Goal: Transaction & Acquisition: Purchase product/service

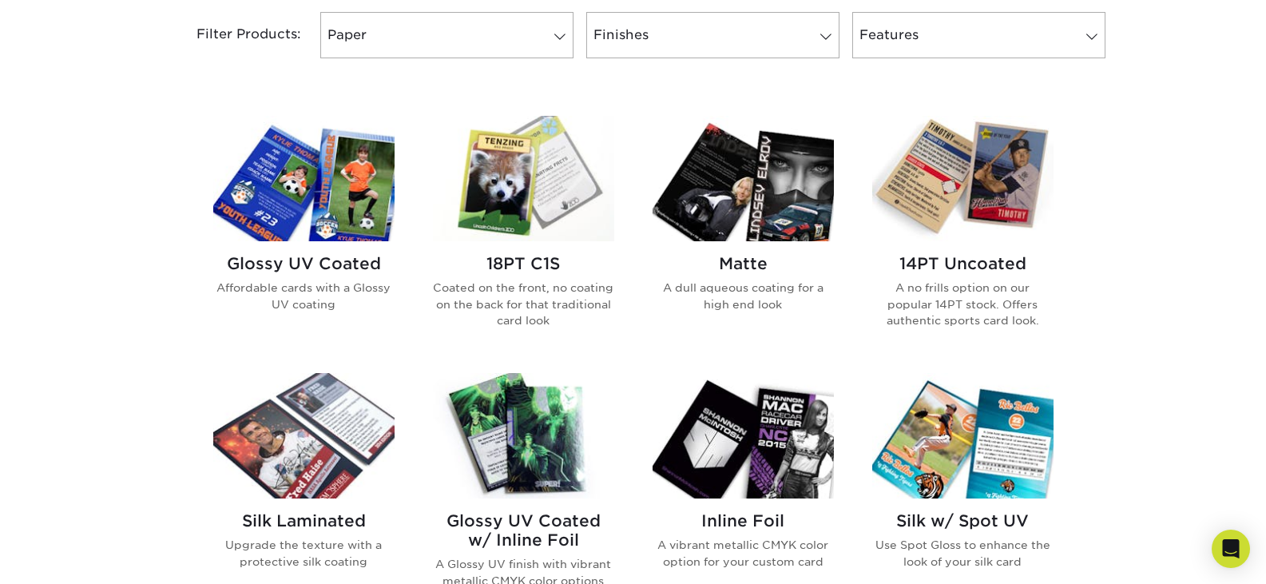
scroll to position [719, 0]
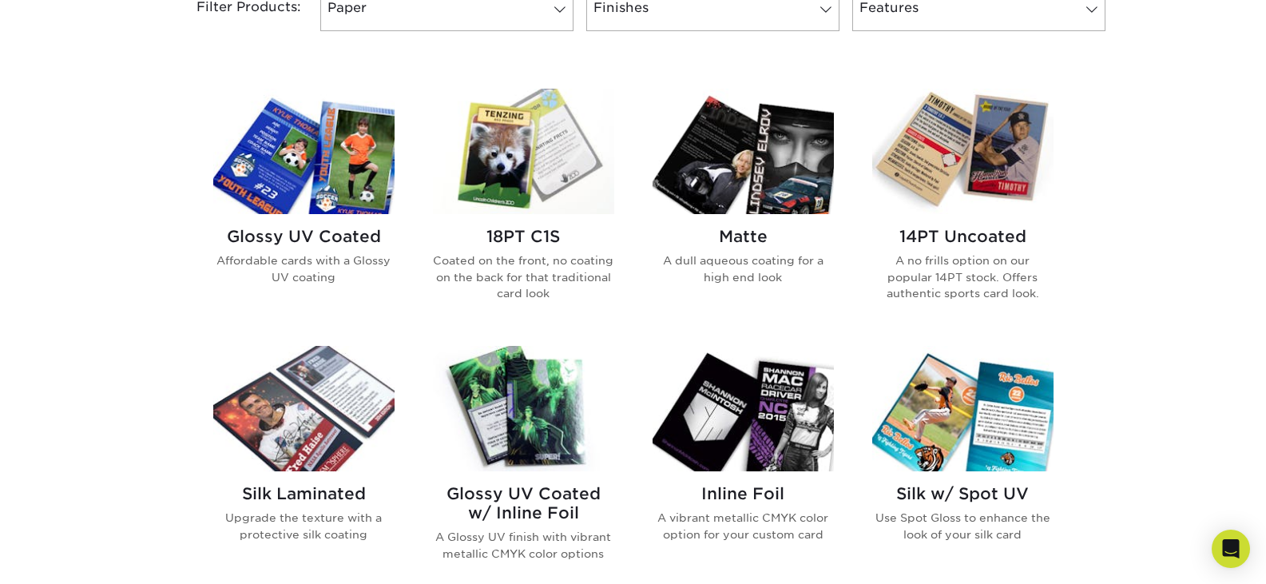
click at [963, 247] on div "14PT Uncoated A no frills option on our popular 14PT stock. Offers authentic sp…" at bounding box center [962, 270] width 181 height 113
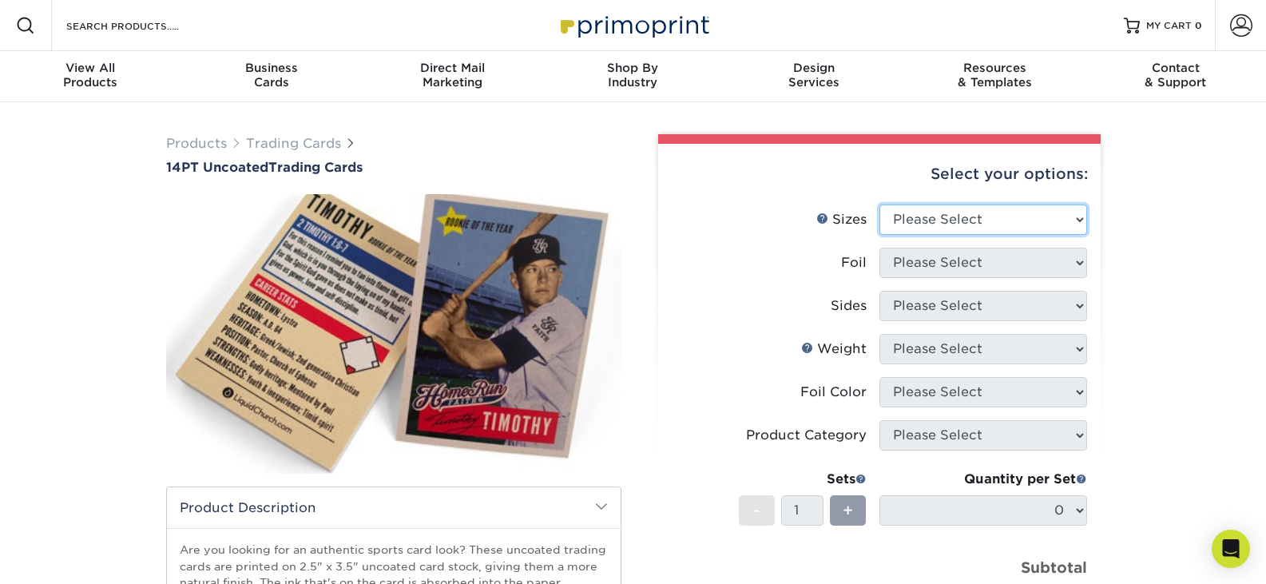
click at [983, 223] on select "Please Select 2.5" x 3.5"" at bounding box center [983, 219] width 208 height 30
select select "2.50x3.50"
click at [879, 204] on select "Please Select 2.5" x 3.5"" at bounding box center [983, 219] width 208 height 30
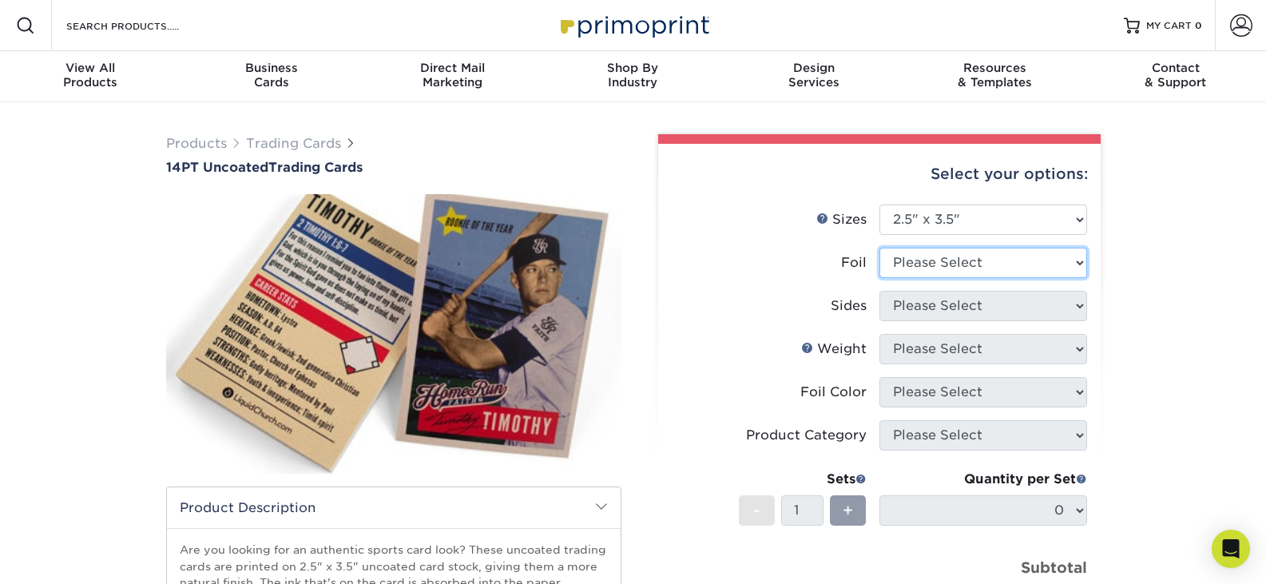
click at [957, 261] on select "Please Select Yes No" at bounding box center [983, 263] width 208 height 30
select select "0"
click at [879, 248] on select "Please Select Yes No" at bounding box center [983, 263] width 208 height 30
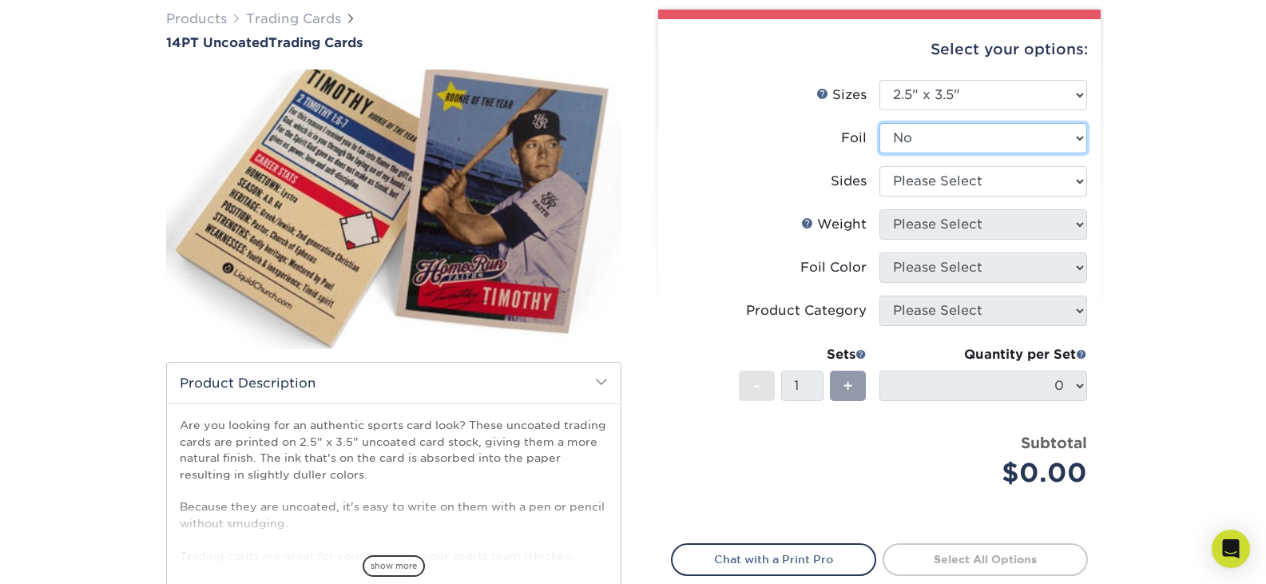
scroll to position [160, 0]
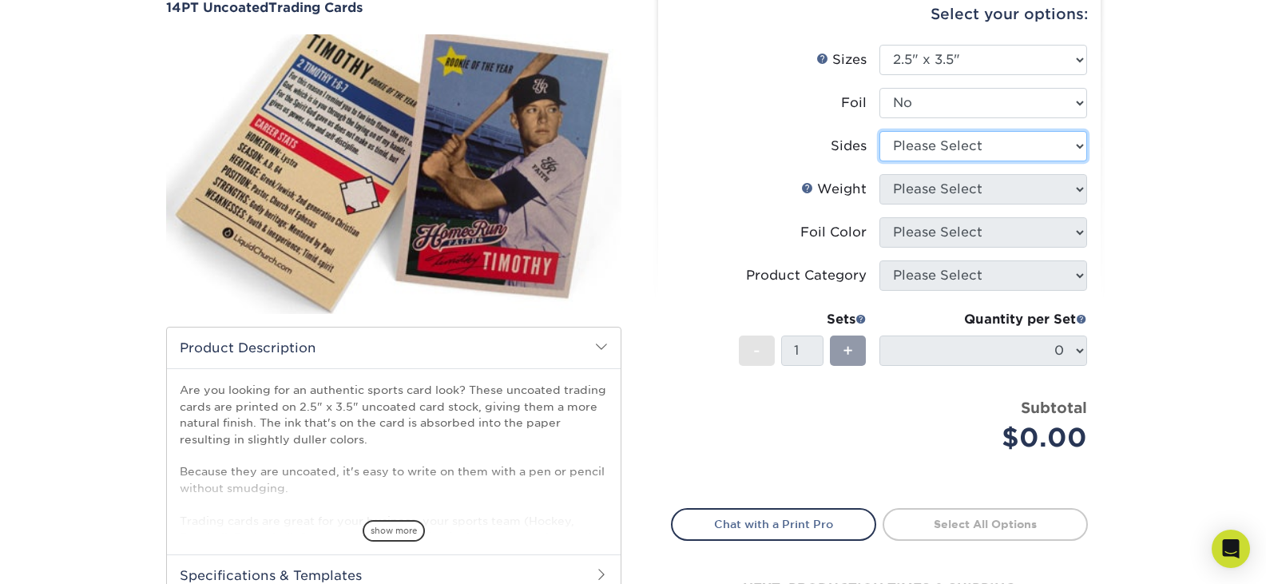
click at [967, 147] on select "Please Select Print Both Sides Print Front Only" at bounding box center [983, 146] width 208 height 30
select select "13abbda7-1d64-4f25-8bb2-c179b224825d"
click at [879, 131] on select "Please Select Print Both Sides Print Front Only" at bounding box center [983, 146] width 208 height 30
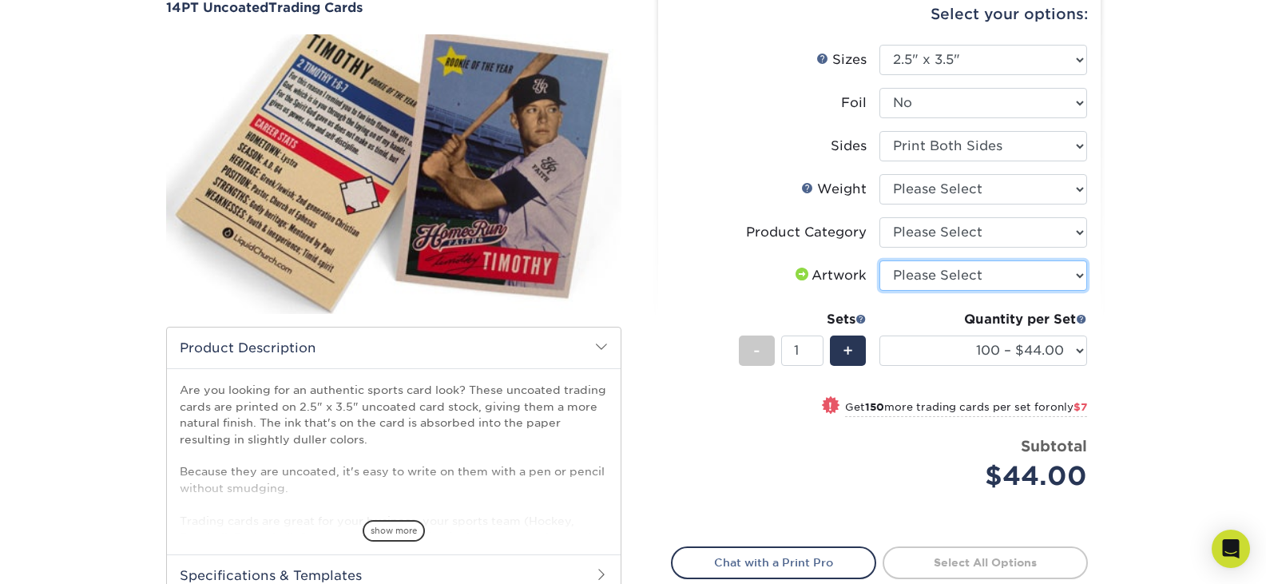
click at [940, 280] on select "Please Select I will upload files I need a design - $100" at bounding box center [983, 275] width 208 height 30
click at [719, 283] on label "Artwork" at bounding box center [775, 275] width 208 height 30
click at [929, 268] on select "Please Select I will upload files I need a design - $100" at bounding box center [983, 275] width 208 height 30
select select "upload"
click at [879, 260] on select "Please Select I will upload files I need a design - $100" at bounding box center [983, 275] width 208 height 30
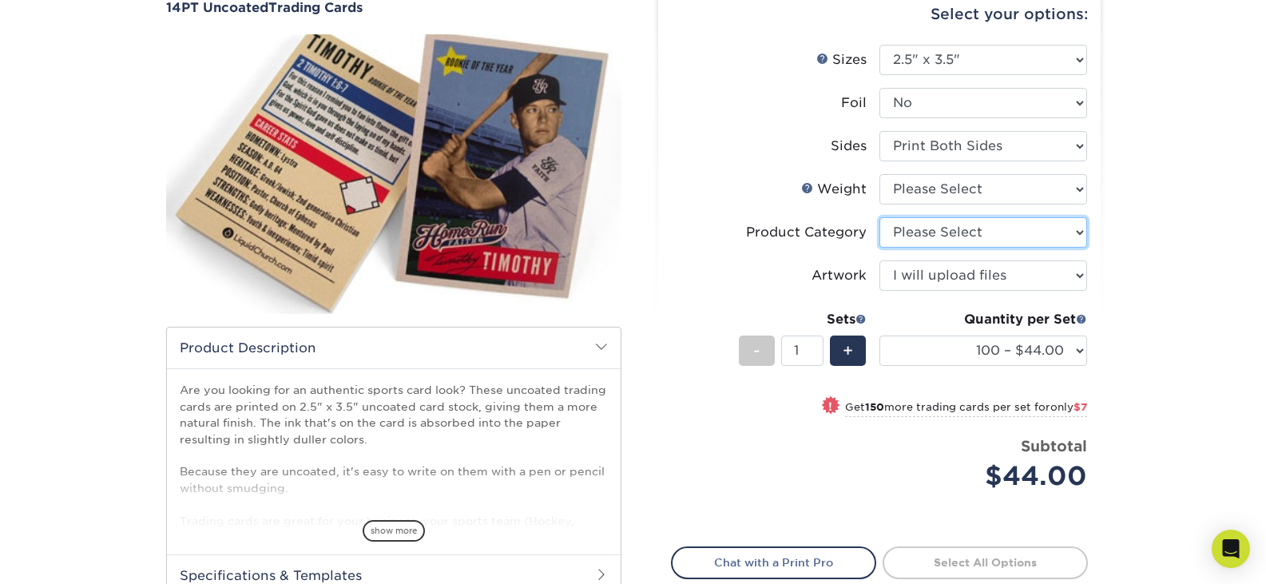
click at [944, 236] on select "Please Select Trading Cards" at bounding box center [983, 232] width 208 height 30
select select "c2f9bce9-36c2-409d-b101-c29d9d031e18"
click at [879, 217] on select "Please Select Trading Cards" at bounding box center [983, 232] width 208 height 30
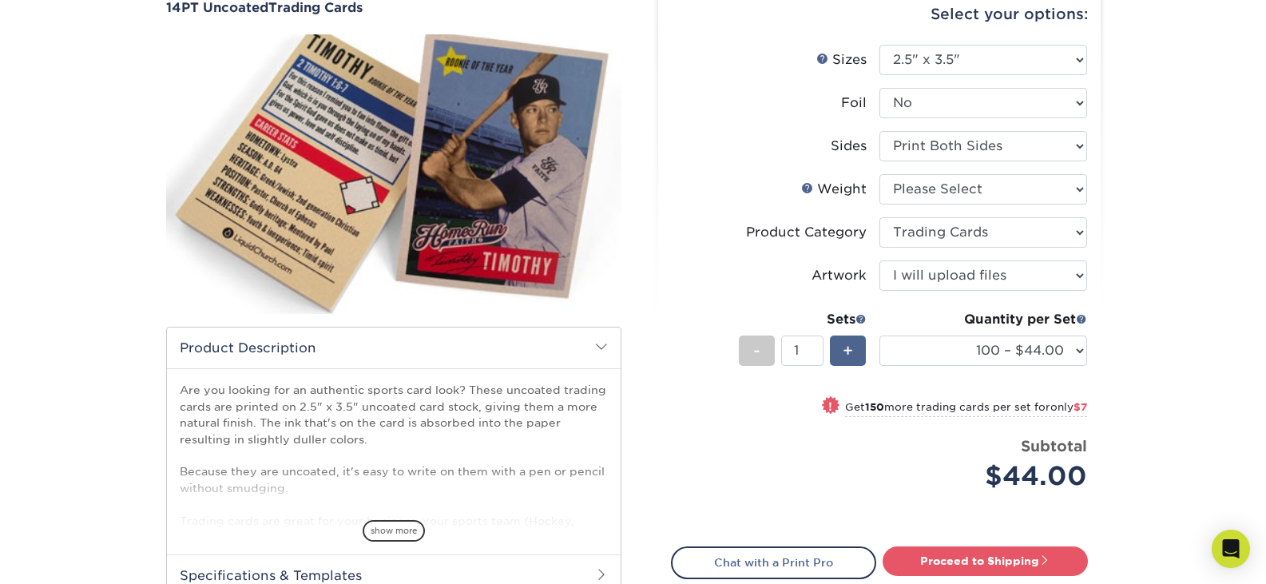
click at [851, 351] on span "+" at bounding box center [847, 351] width 10 height 24
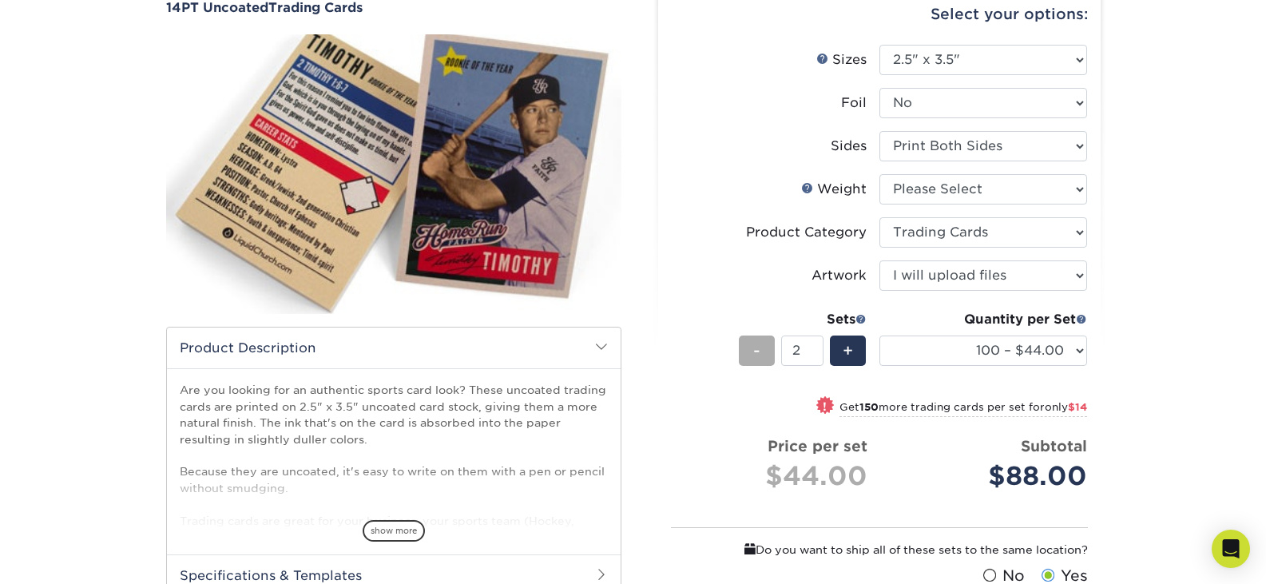
click at [750, 339] on div "-" at bounding box center [757, 350] width 36 height 30
type input "1"
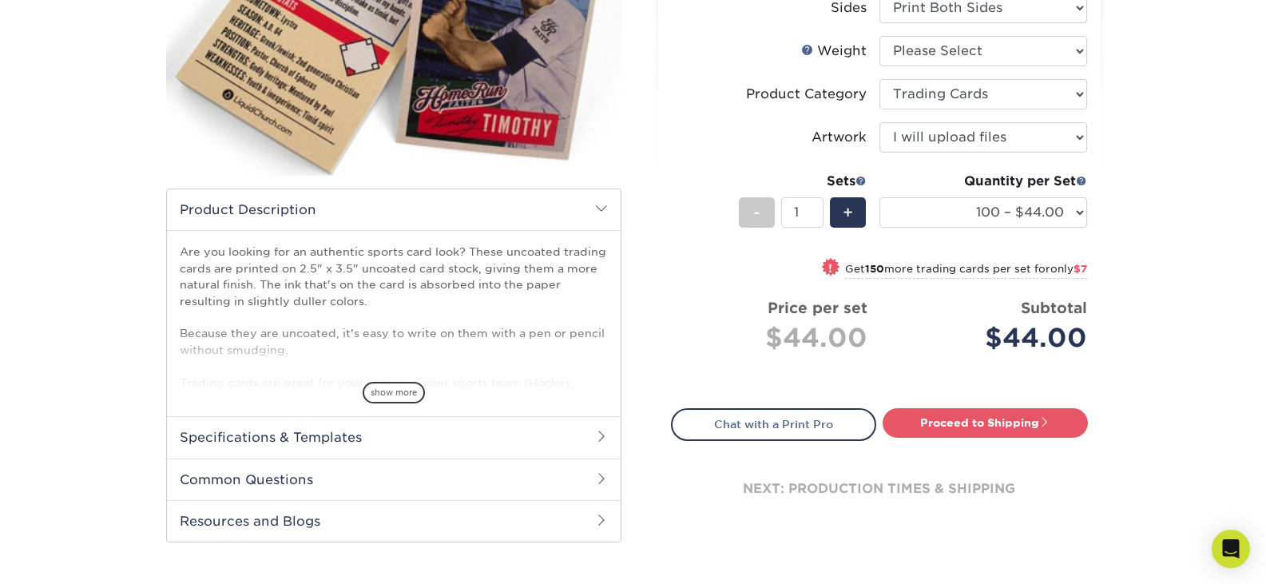
scroll to position [319, 0]
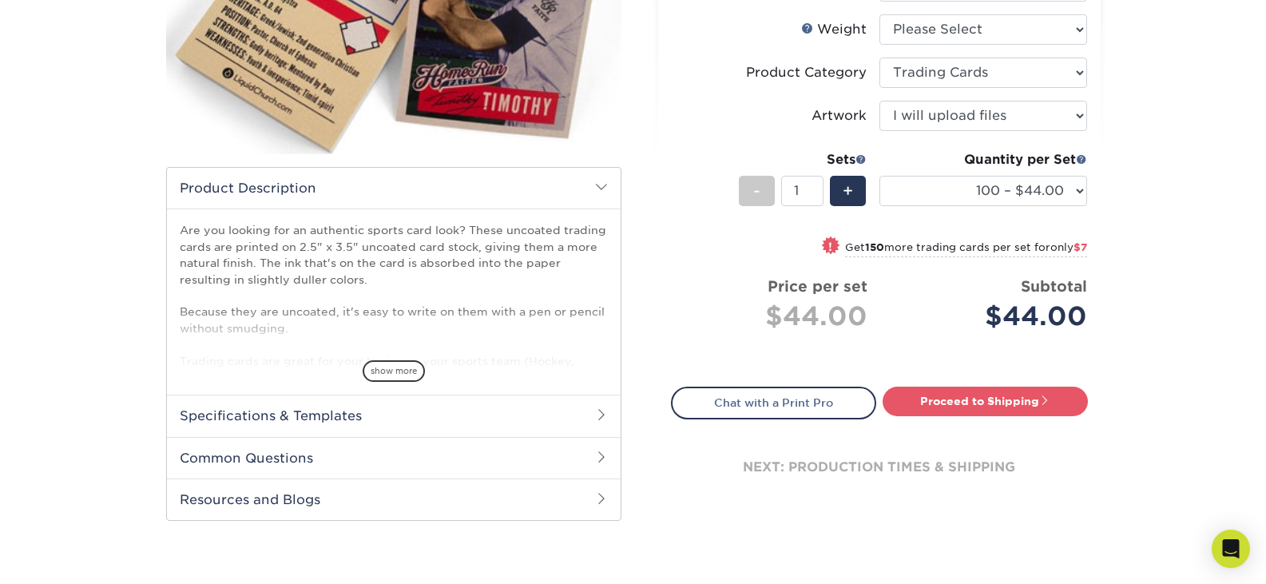
click at [935, 249] on small "Get 150 more trading cards per set for only $7" at bounding box center [966, 249] width 242 height 16
select select "250 – $51.00"
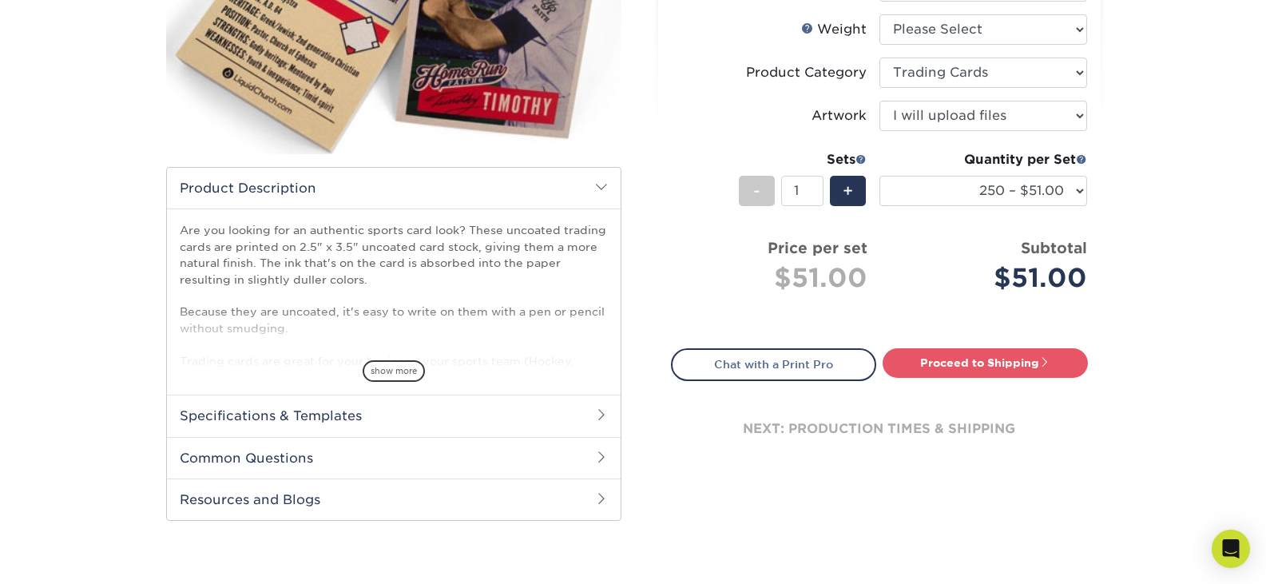
click at [515, 418] on h2 "Specifications & Templates" at bounding box center [394, 415] width 454 height 42
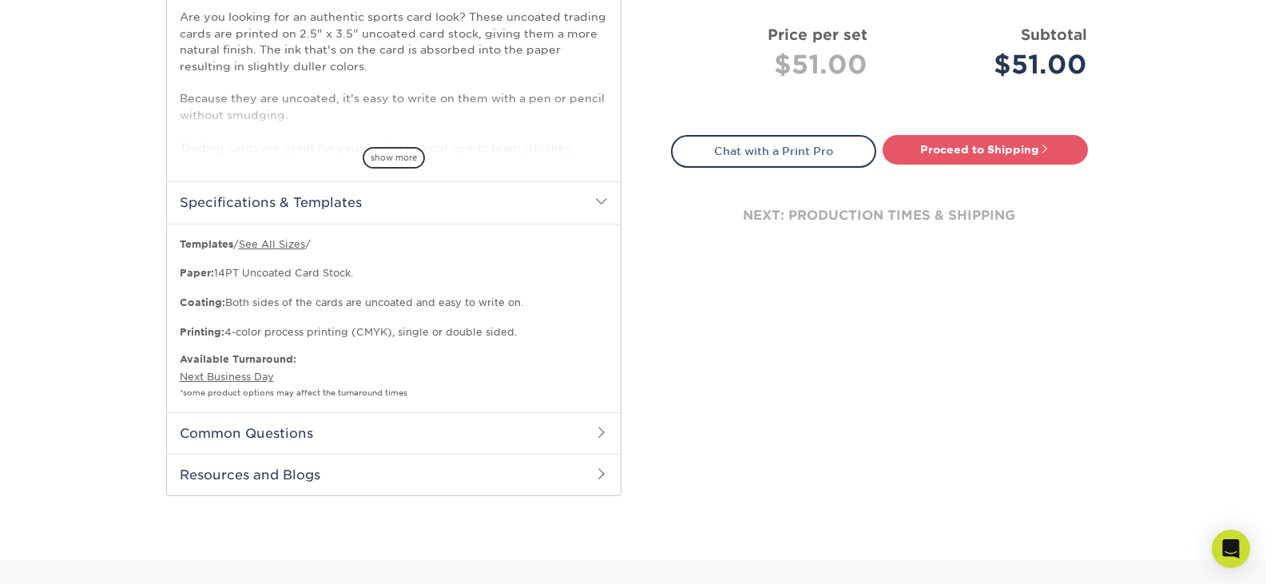
scroll to position [559, 0]
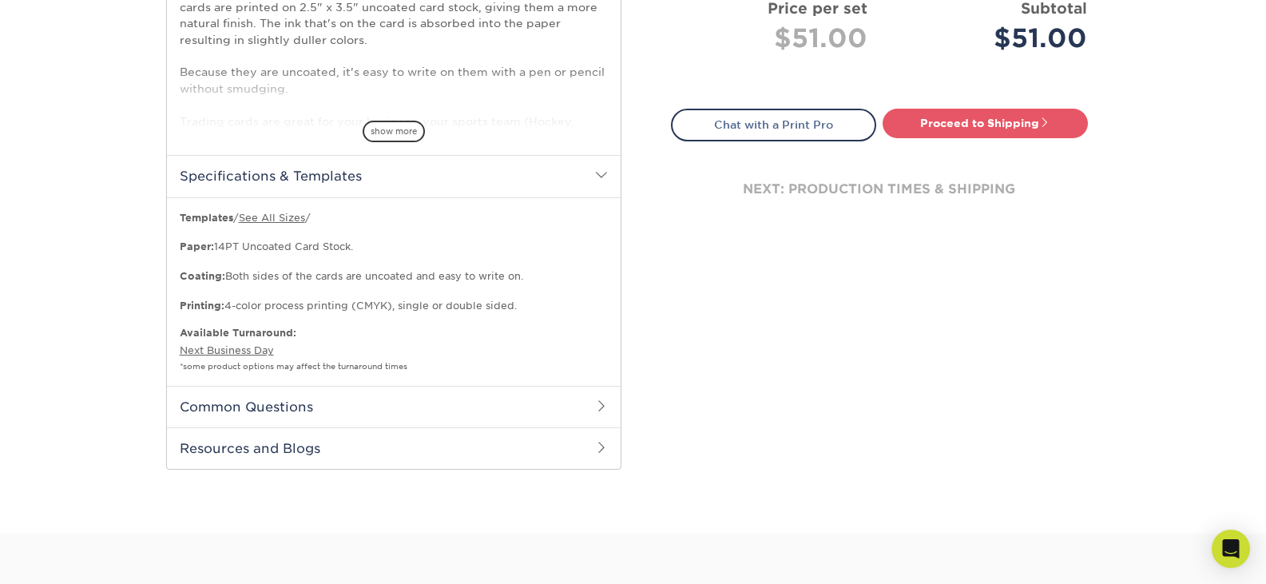
click at [332, 406] on h2 "Common Questions" at bounding box center [394, 407] width 454 height 42
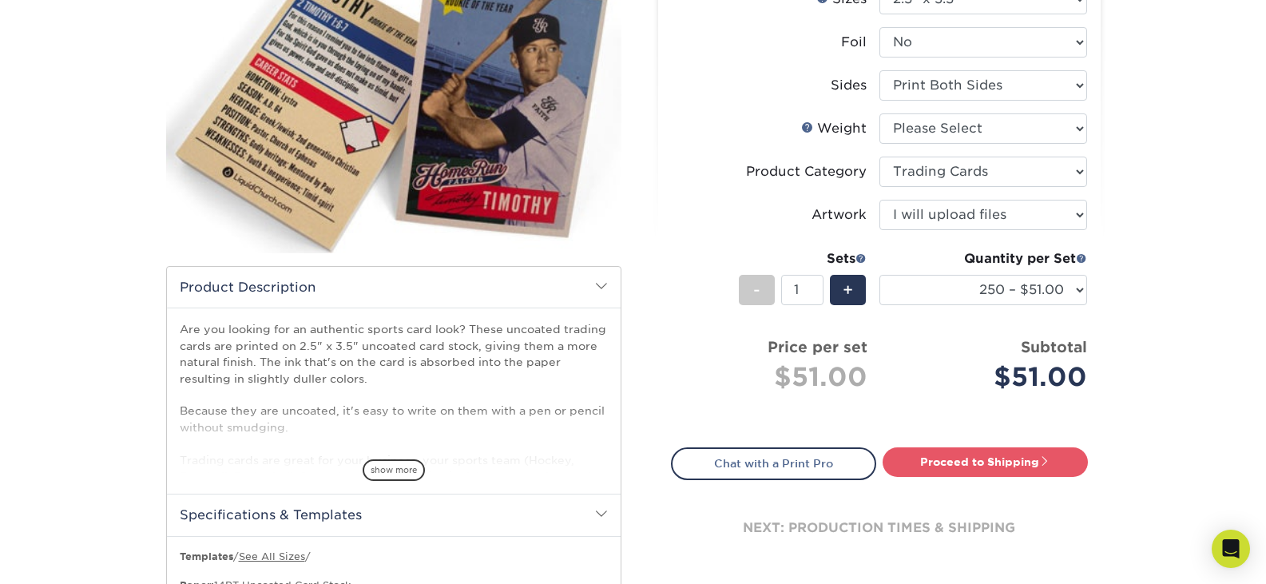
scroll to position [0, 0]
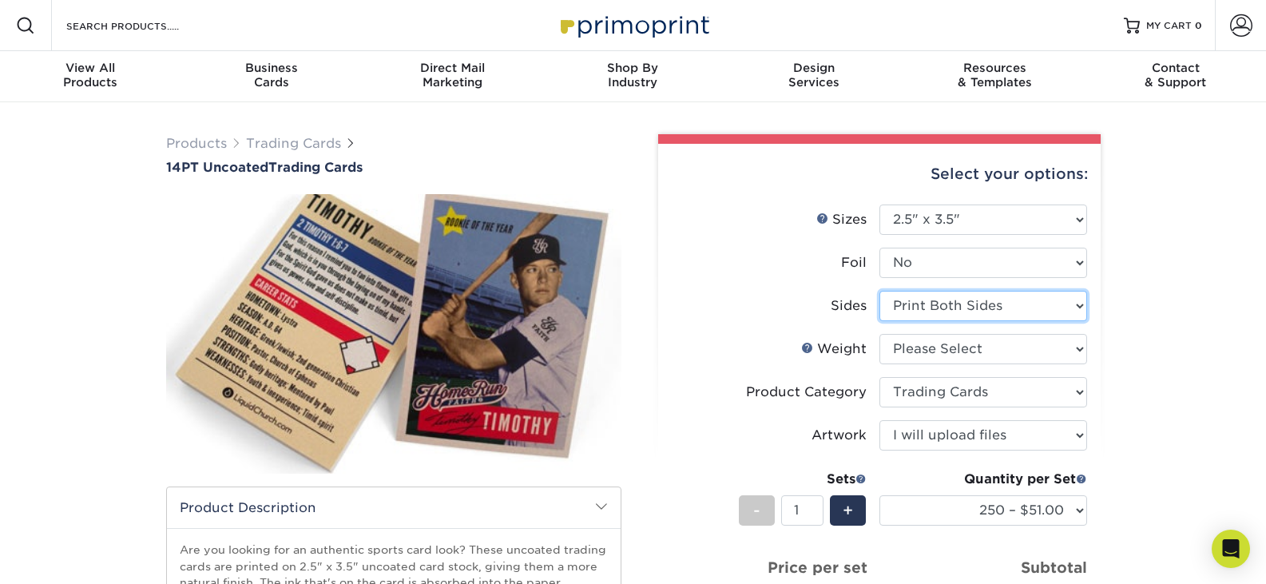
click at [969, 309] on select "Please Select Print Both Sides Print Front Only" at bounding box center [983, 306] width 208 height 30
select select "32d3c223-f82c-492b-b915-ba065a00862f"
click at [879, 291] on select "Please Select Print Both Sides Print Front Only" at bounding box center [983, 306] width 208 height 30
select select "-1"
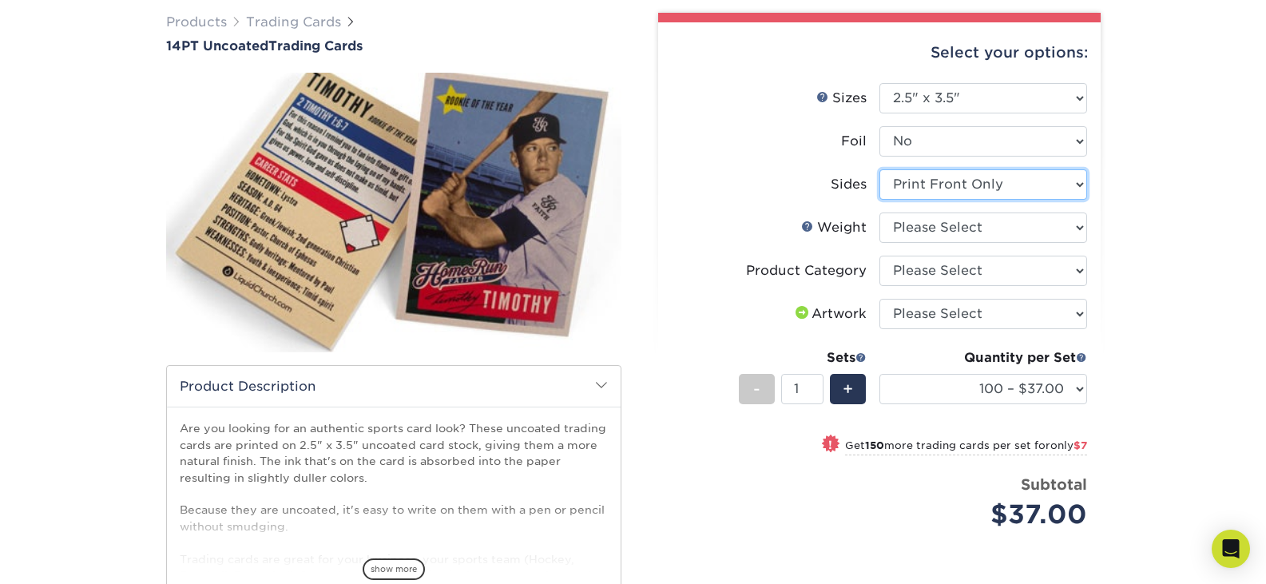
scroll to position [160, 0]
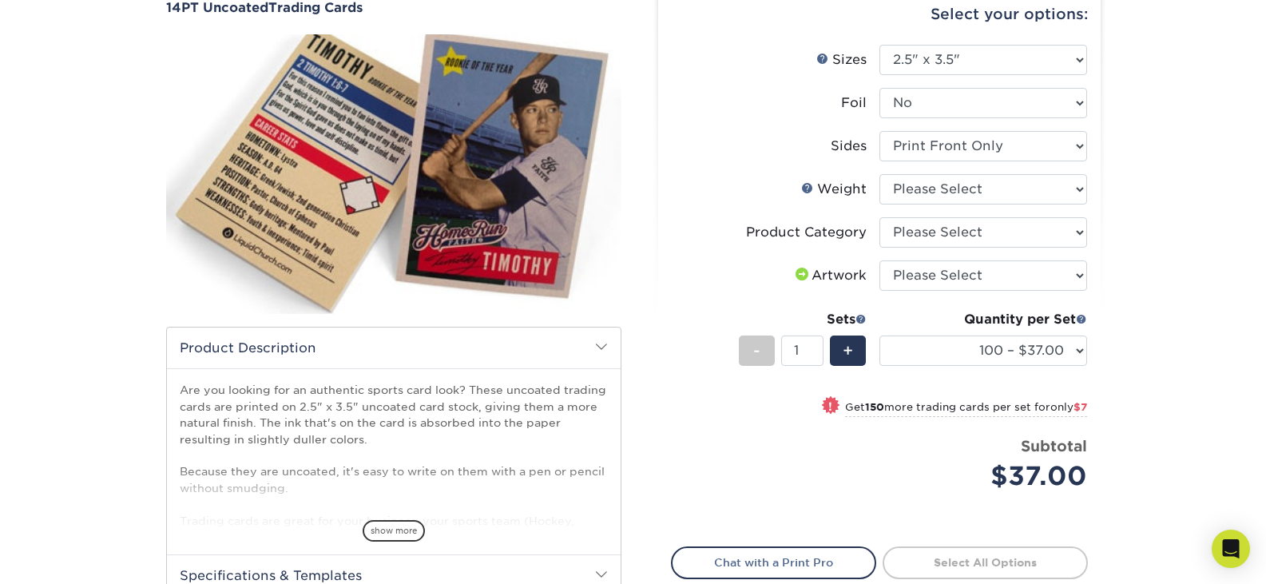
click at [981, 406] on small "Get 150 more trading cards per set for only $7" at bounding box center [966, 409] width 242 height 16
select select "250 – $44.00"
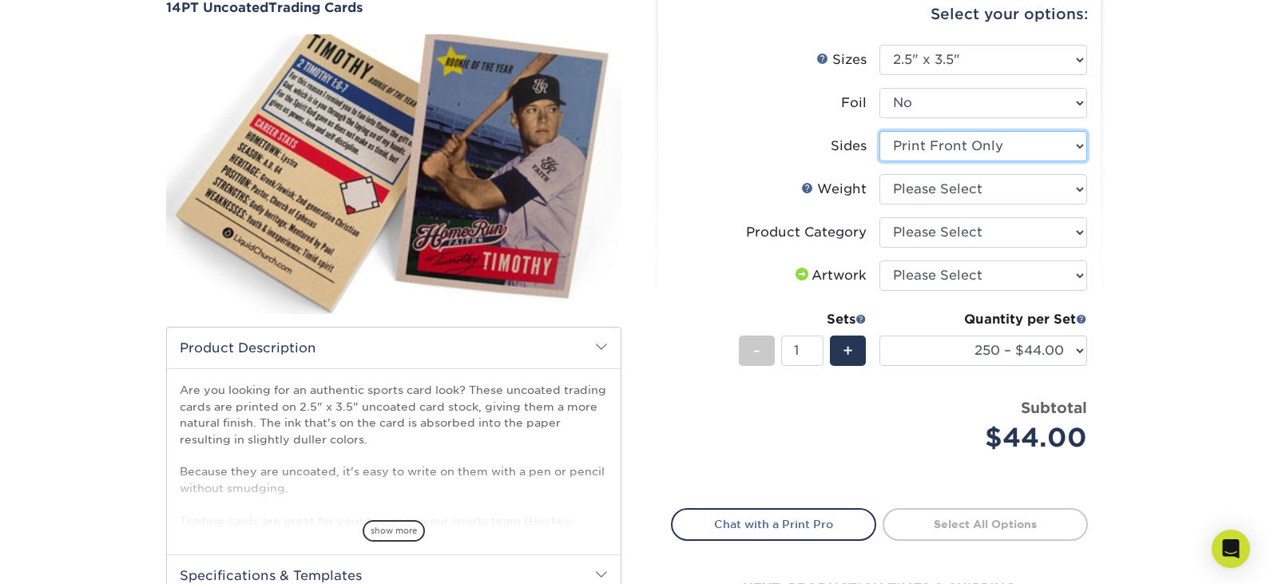
click at [990, 150] on select "Please Select Print Both Sides Print Front Only" at bounding box center [983, 146] width 208 height 30
select select "13abbda7-1d64-4f25-8bb2-c179b224825d"
click at [879, 131] on select "Please Select Print Both Sides Print Front Only" at bounding box center [983, 146] width 208 height 30
select select "-1"
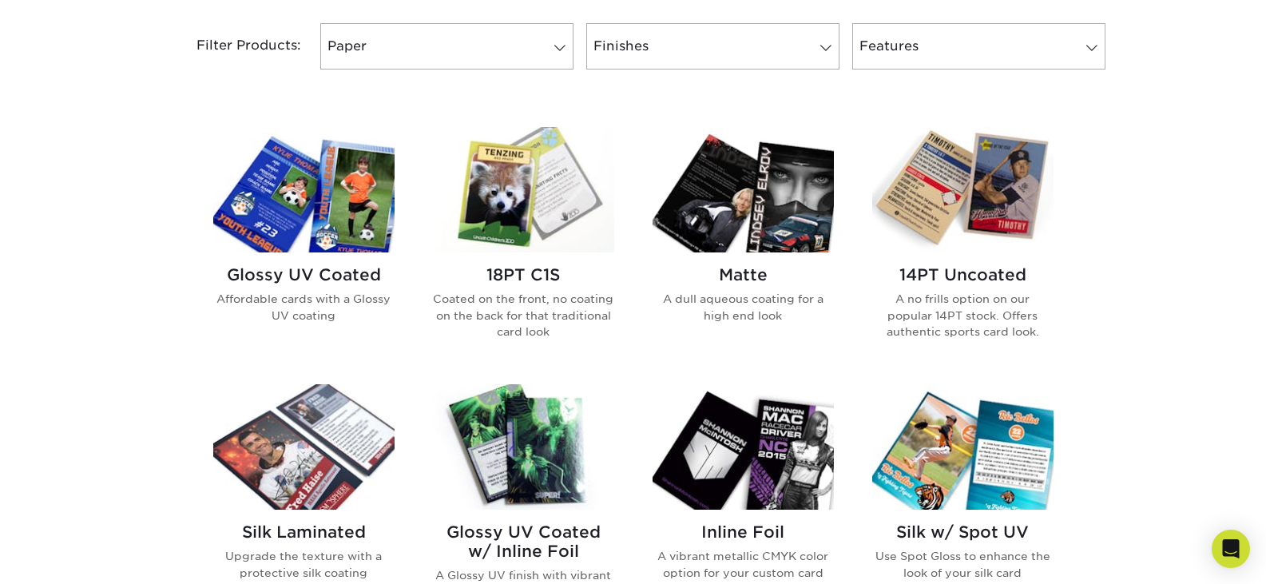
scroll to position [639, 0]
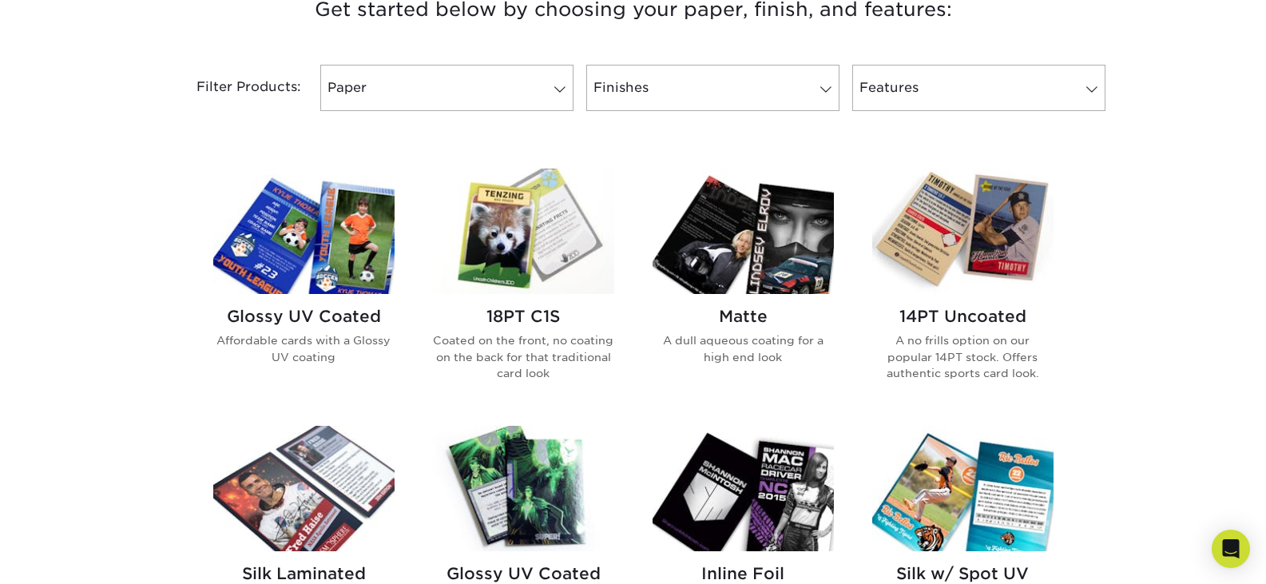
click at [352, 313] on h2 "Glossy UV Coated" at bounding box center [303, 316] width 181 height 19
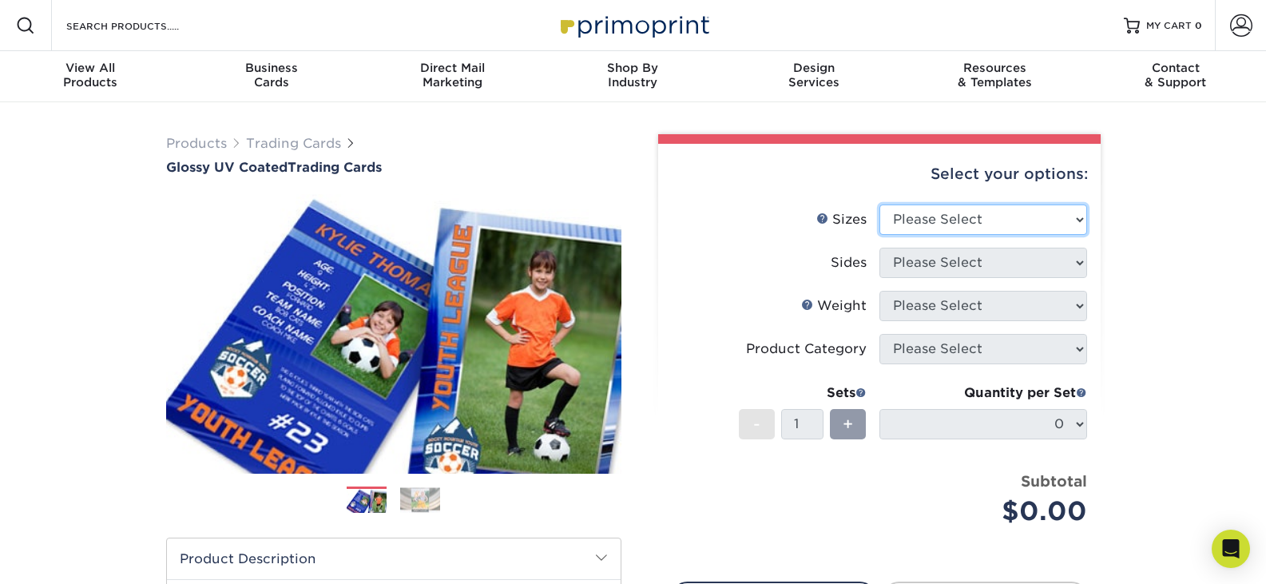
click at [968, 233] on select "Please Select 2.5" x 3.5"" at bounding box center [983, 219] width 208 height 30
select select "2.50x3.50"
click at [879, 204] on select "Please Select 2.5" x 3.5"" at bounding box center [983, 219] width 208 height 30
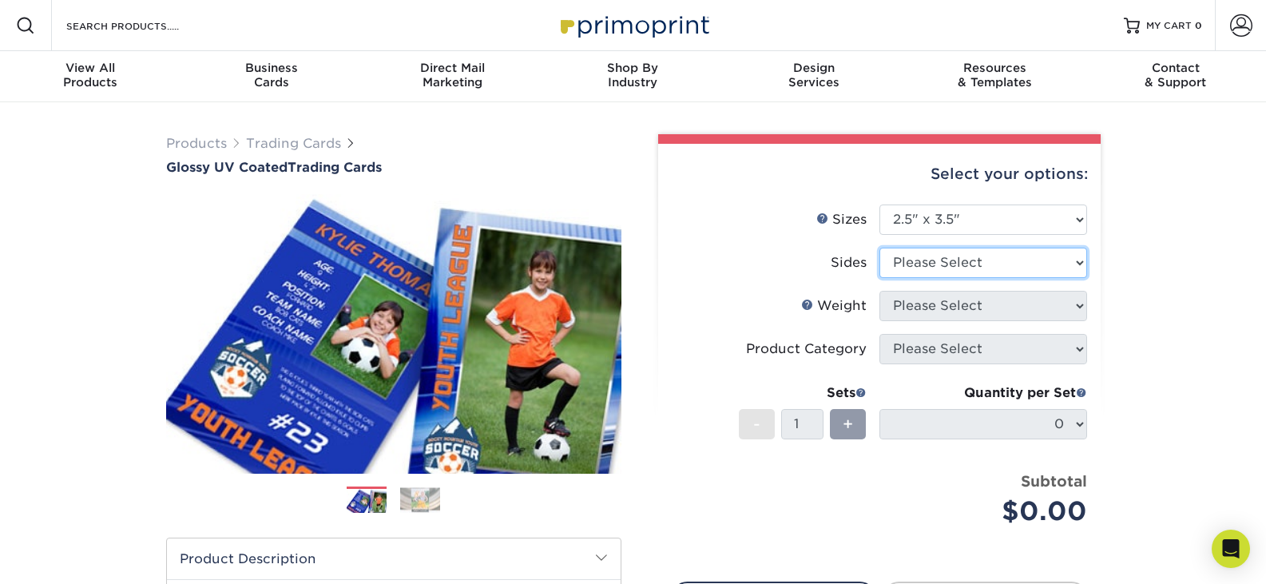
click at [958, 262] on select "Please Select Print Both Sides Print Front Only" at bounding box center [983, 263] width 208 height 30
select select "13abbda7-1d64-4f25-8bb2-c179b224825d"
click at [879, 248] on select "Please Select Print Both Sides Print Front Only" at bounding box center [983, 263] width 208 height 30
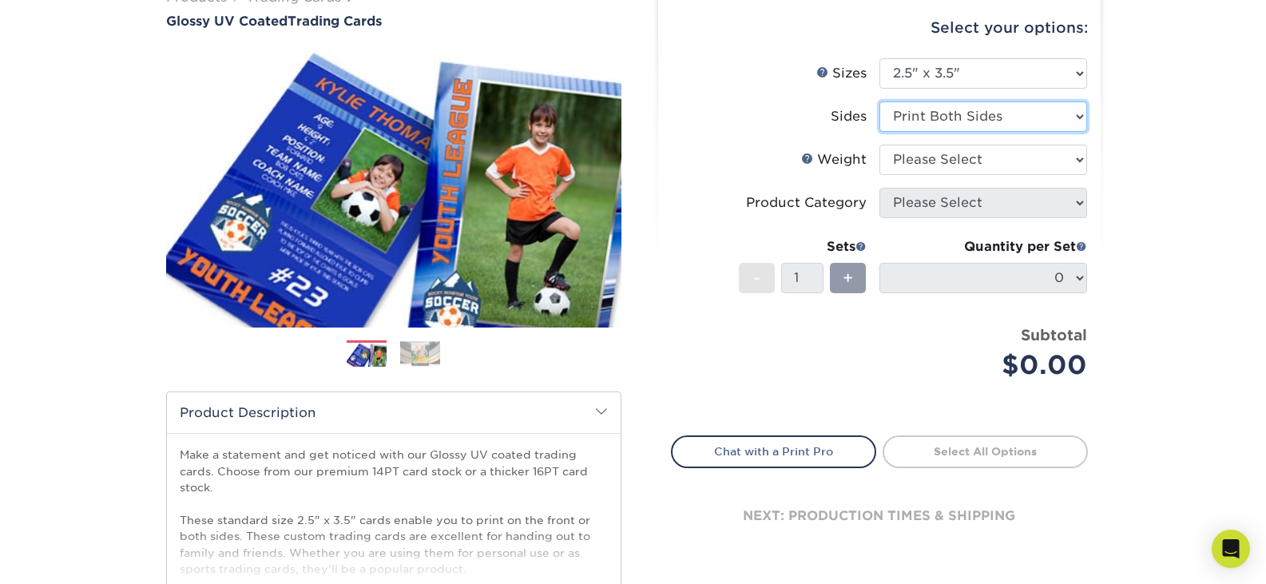
scroll to position [160, 0]
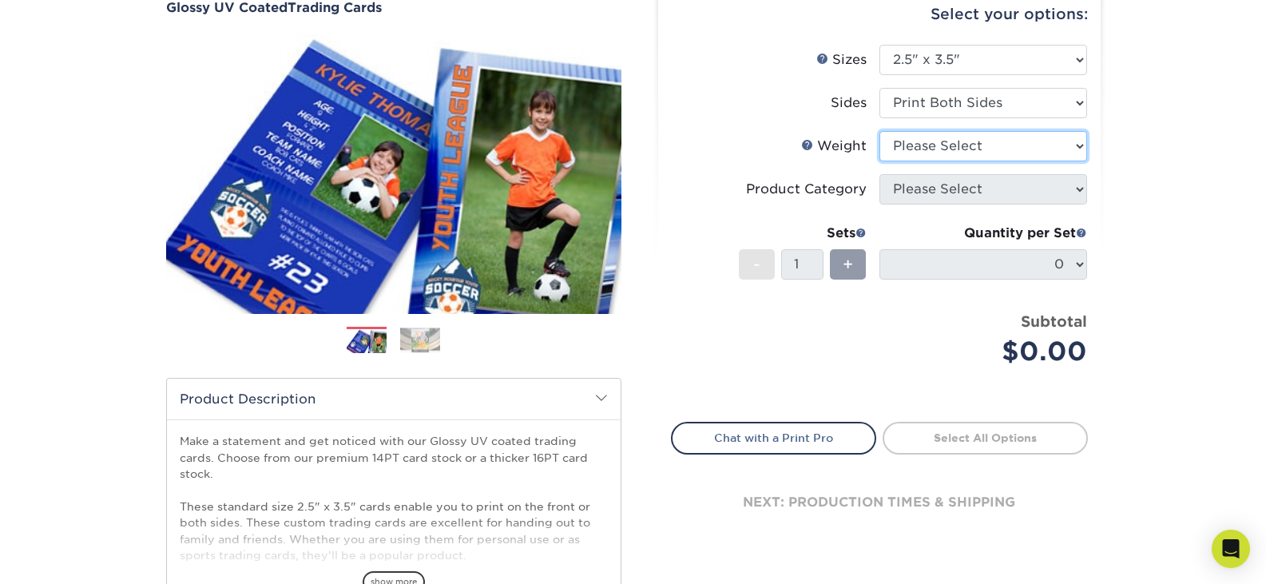
click at [955, 146] on select "Please Select 16PT 14PT 18PT C1S" at bounding box center [983, 146] width 208 height 30
select select "16PT"
click at [879, 131] on select "Please Select 16PT 14PT 18PT C1S" at bounding box center [983, 146] width 208 height 30
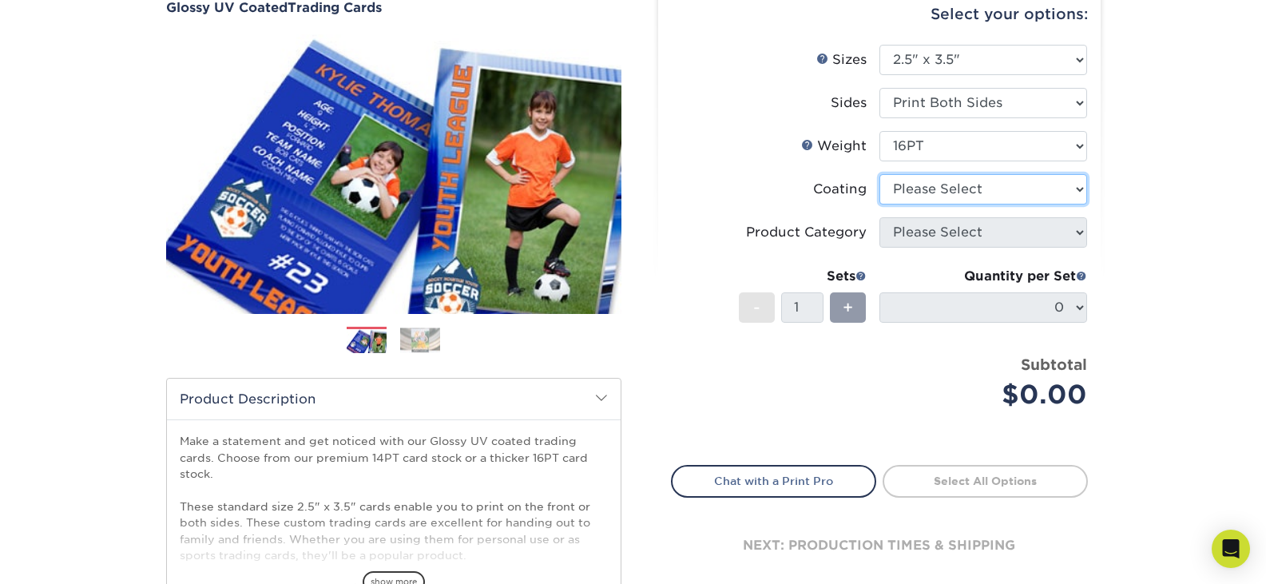
click at [917, 194] on select at bounding box center [983, 189] width 208 height 30
select select "1e8116af-acfc-44b1-83dc-8181aa338834"
click at [879, 174] on select at bounding box center [983, 189] width 208 height 30
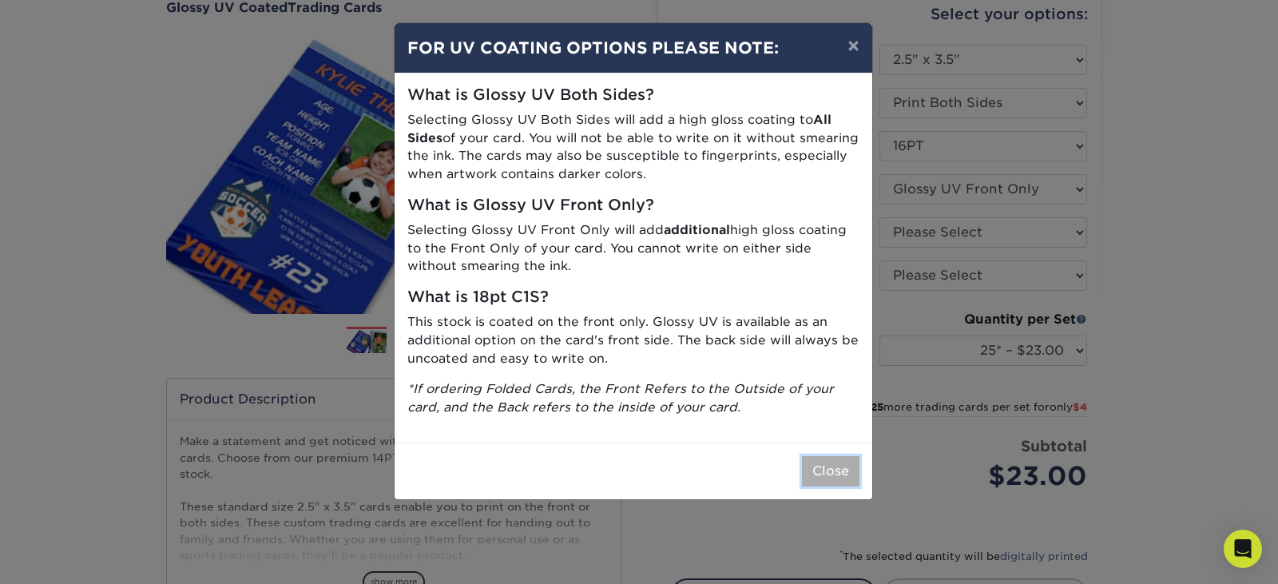
click at [838, 478] on button "Close" at bounding box center [830, 471] width 57 height 30
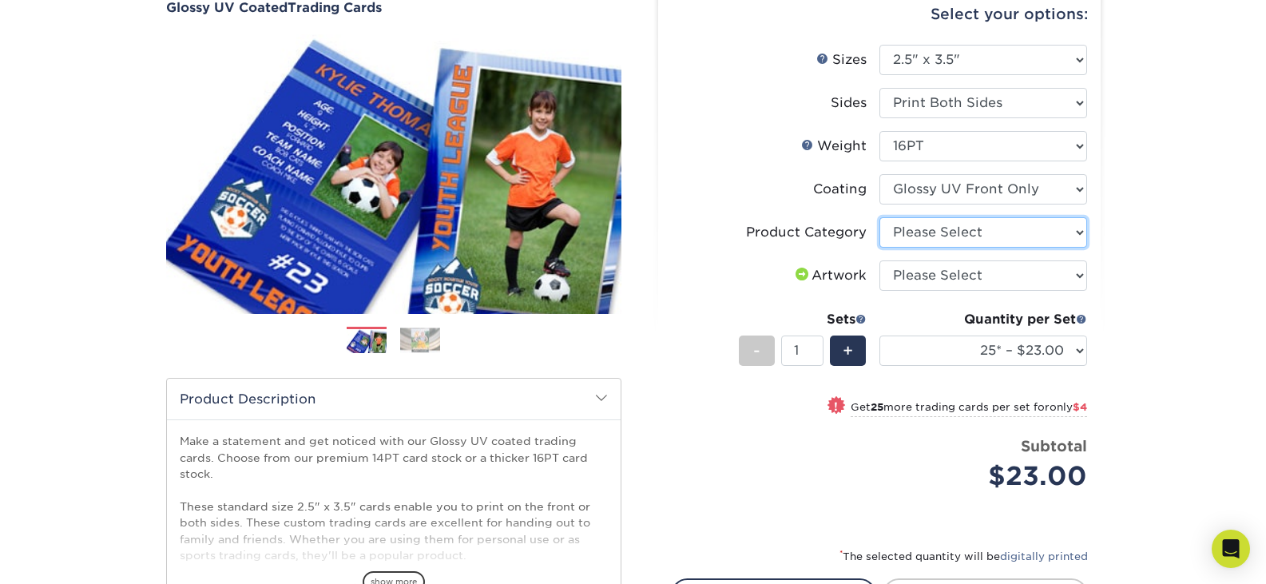
click at [969, 237] on select "Please Select Trading Cards" at bounding box center [983, 232] width 208 height 30
select select "c2f9bce9-36c2-409d-b101-c29d9d031e18"
click at [879, 217] on select "Please Select Trading Cards" at bounding box center [983, 232] width 208 height 30
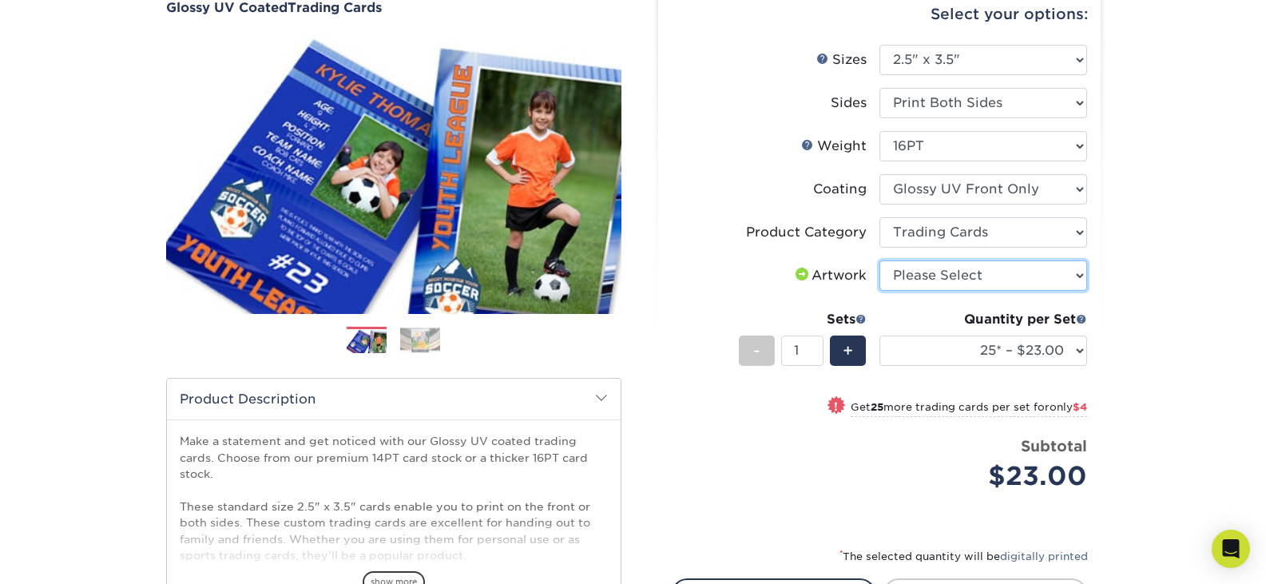
click at [960, 273] on select "Please Select I will upload files I need a design - $100" at bounding box center [983, 275] width 208 height 30
select select "upload"
click at [879, 260] on select "Please Select I will upload files I need a design - $100" at bounding box center [983, 275] width 208 height 30
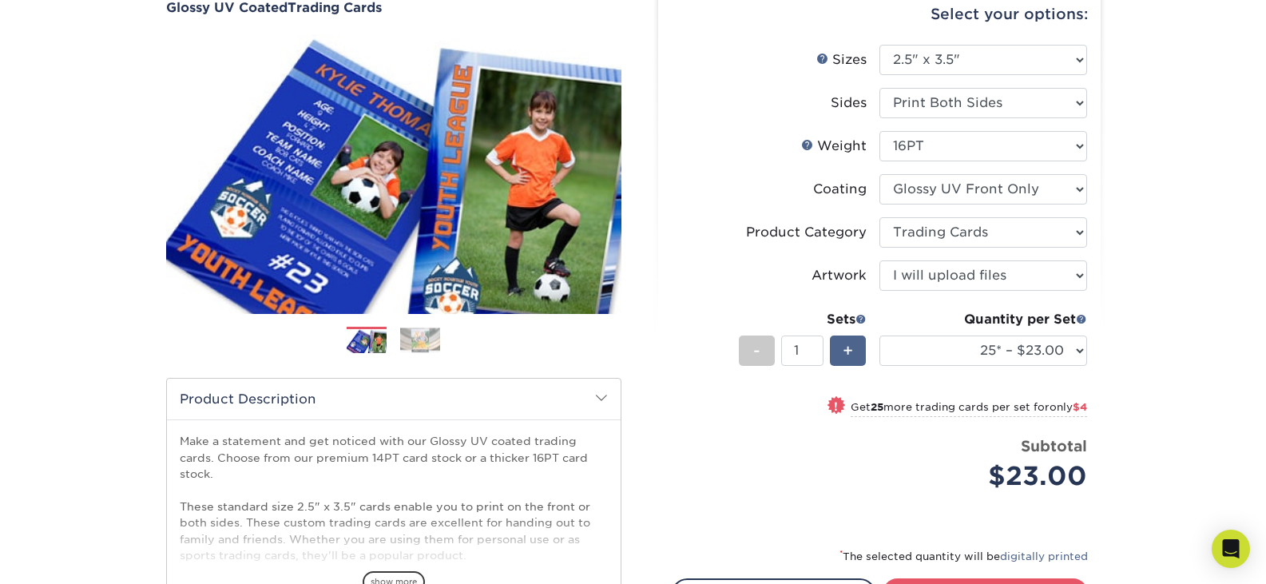
click at [854, 358] on div "+" at bounding box center [848, 350] width 36 height 30
type input "2"
